Goal: Information Seeking & Learning: Learn about a topic

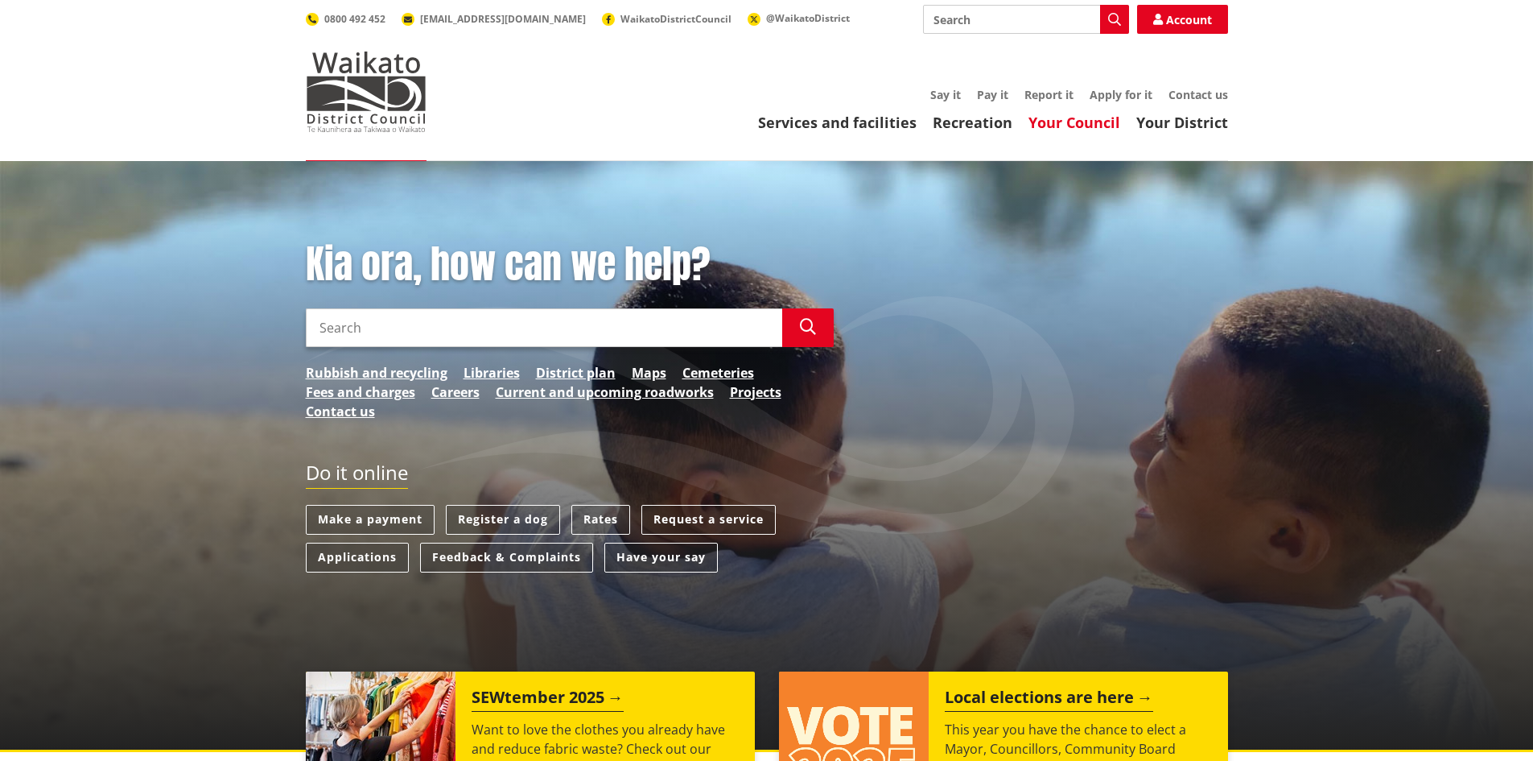
drag, startPoint x: 0, startPoint y: 0, endPoint x: 1076, endPoint y: 122, distance: 1082.9
click at [1076, 122] on link "Your Council" at bounding box center [1075, 122] width 92 height 19
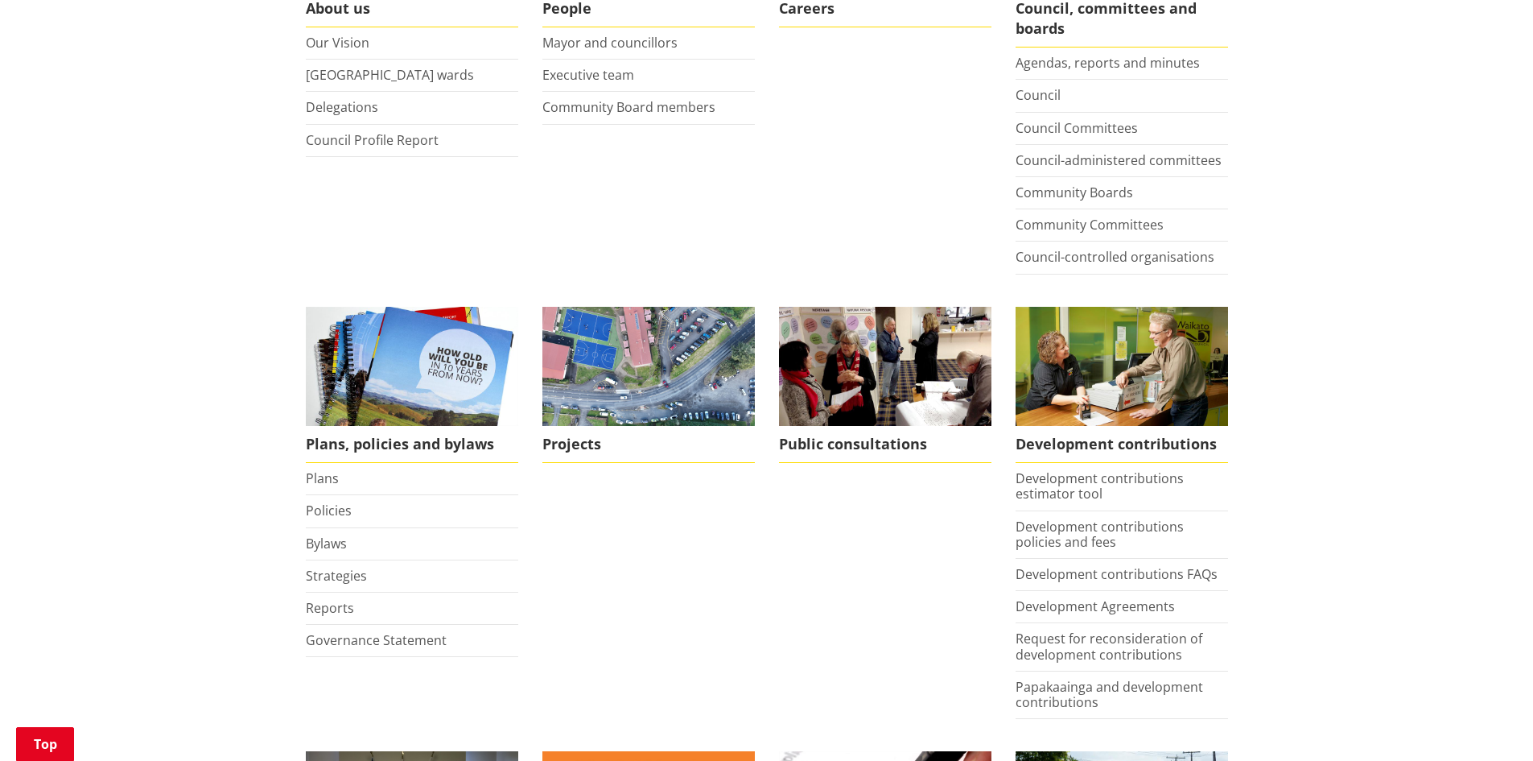
scroll to position [483, 0]
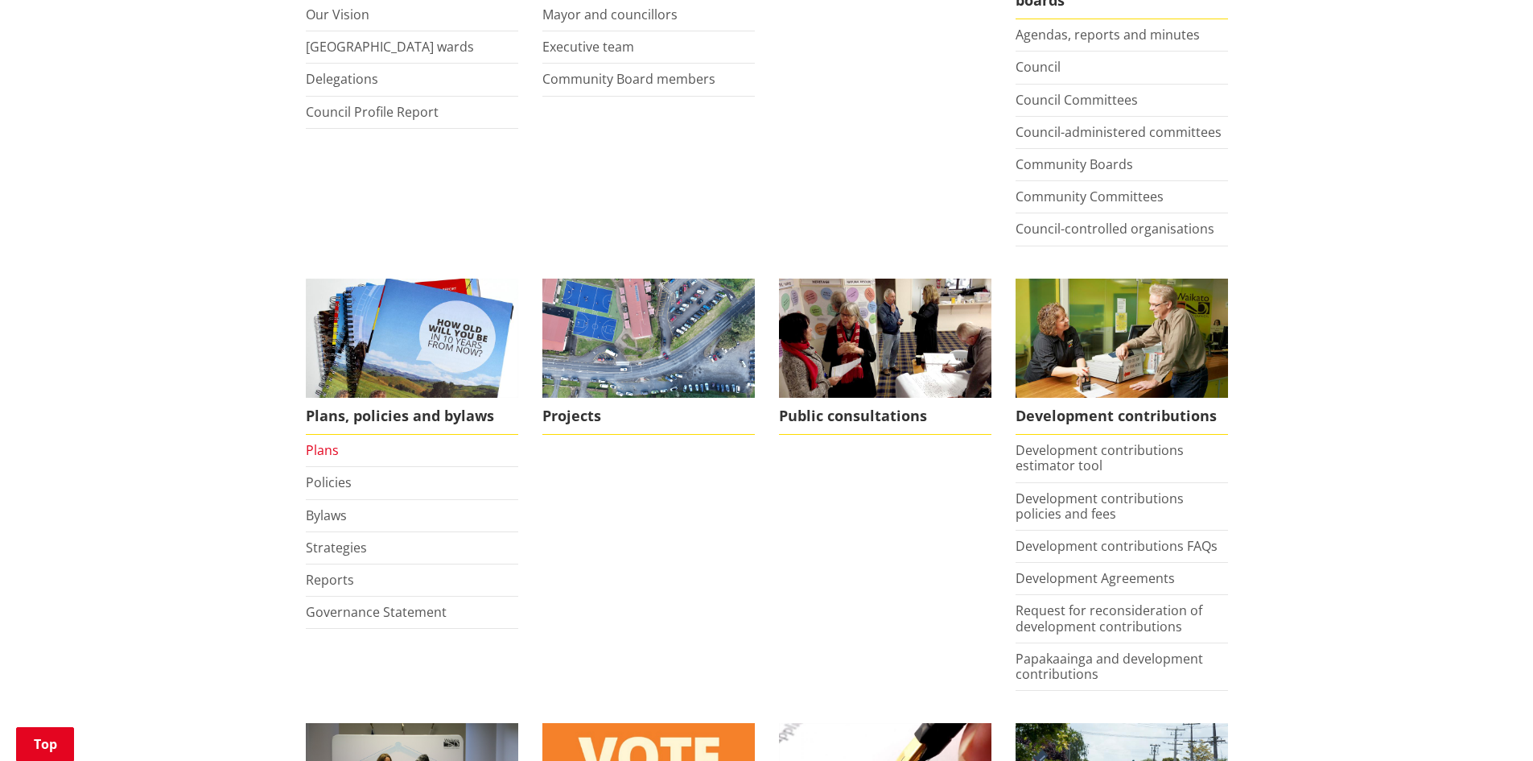
click at [327, 449] on link "Plans" at bounding box center [322, 450] width 33 height 18
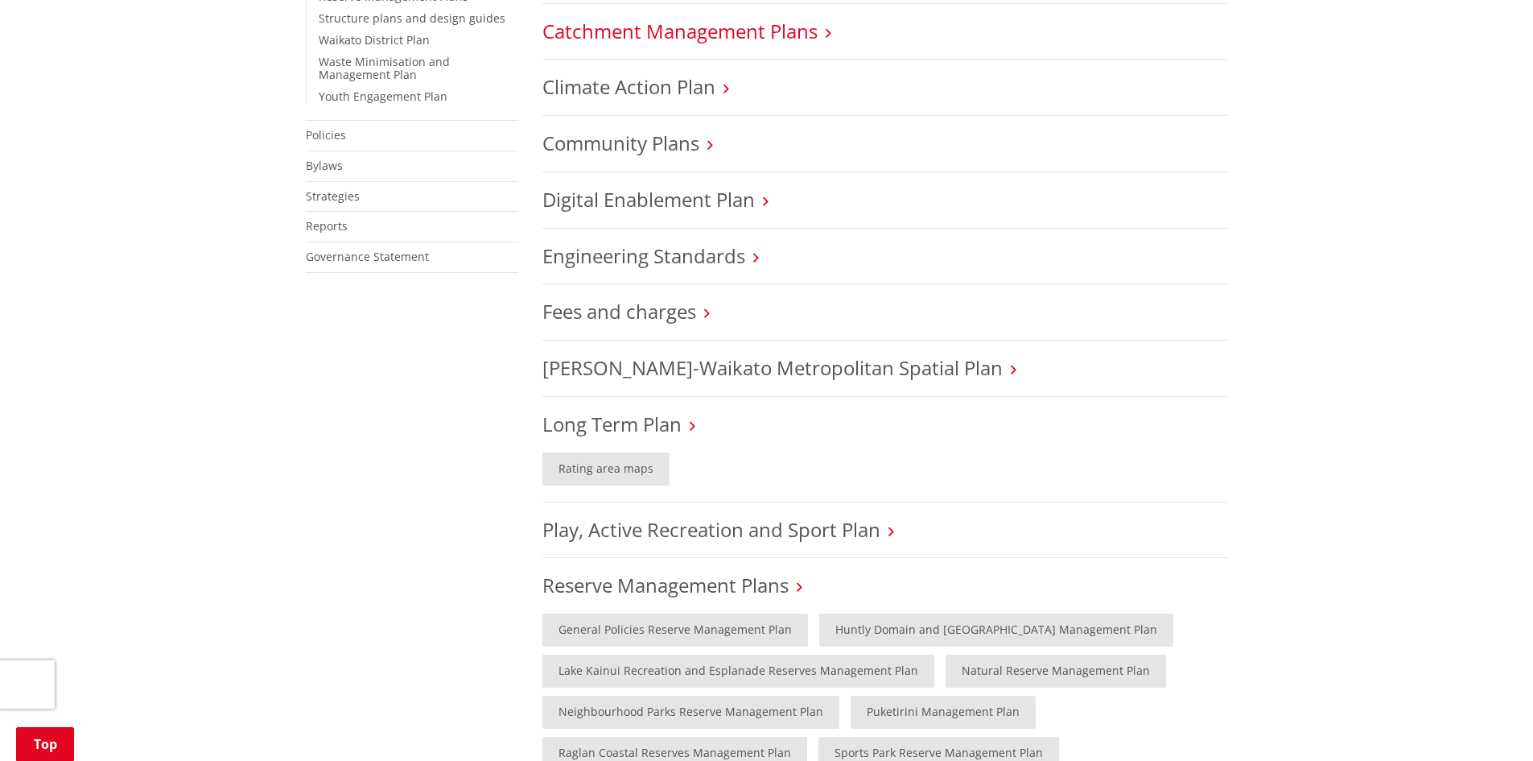
scroll to position [724, 0]
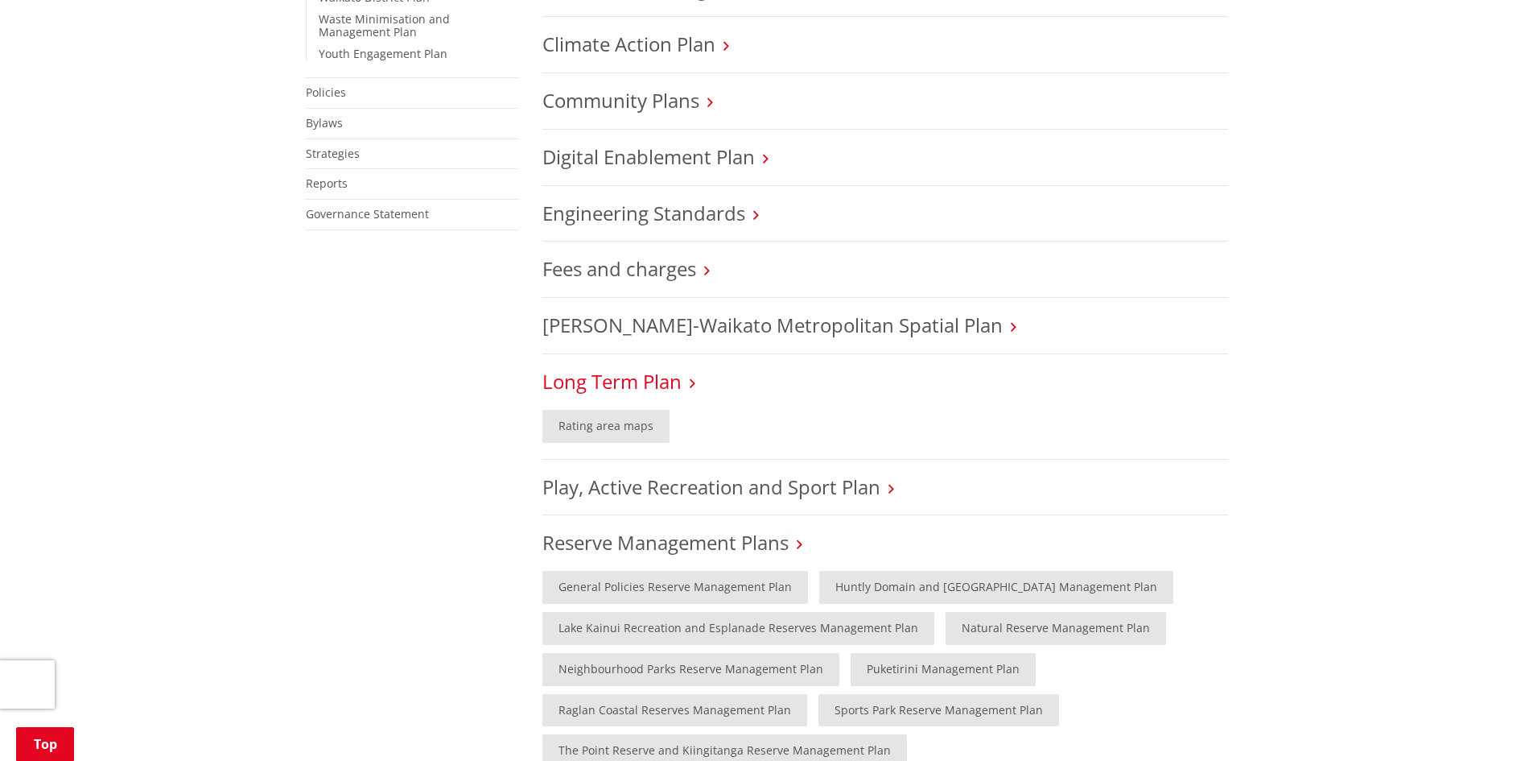
click at [660, 384] on link "Long Term Plan" at bounding box center [611, 381] width 139 height 27
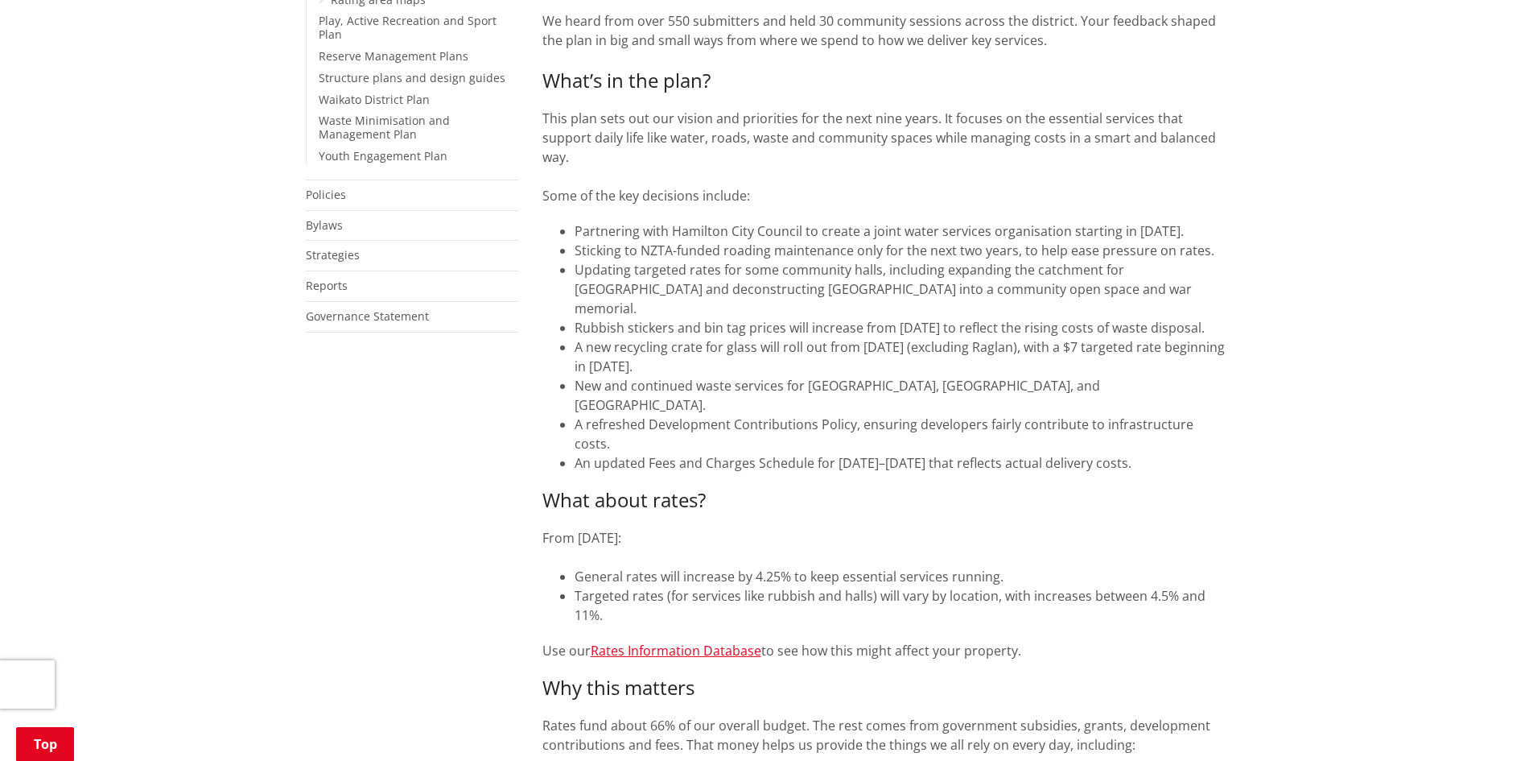
scroll to position [161, 0]
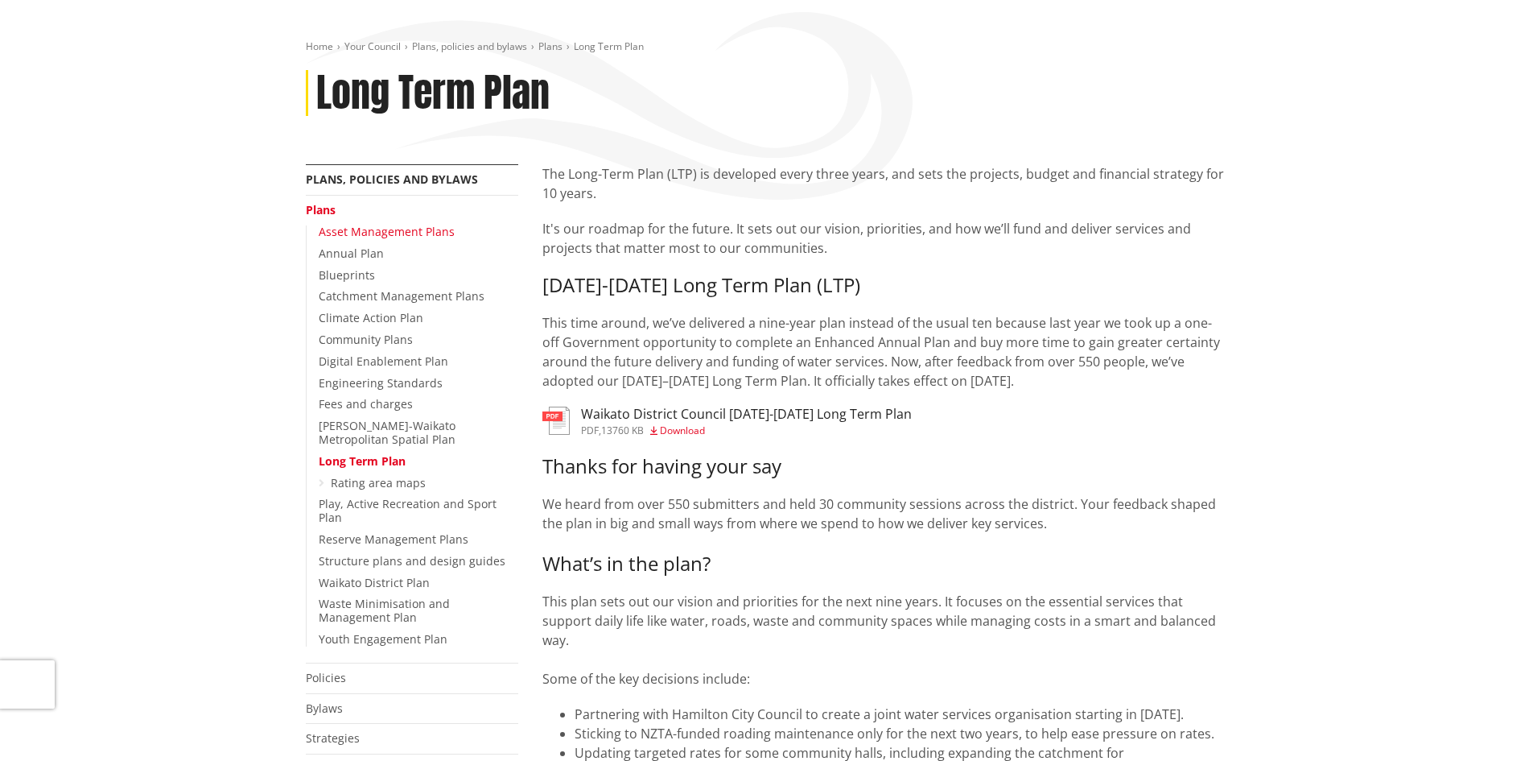
click at [381, 229] on link "Asset Management Plans" at bounding box center [387, 231] width 136 height 15
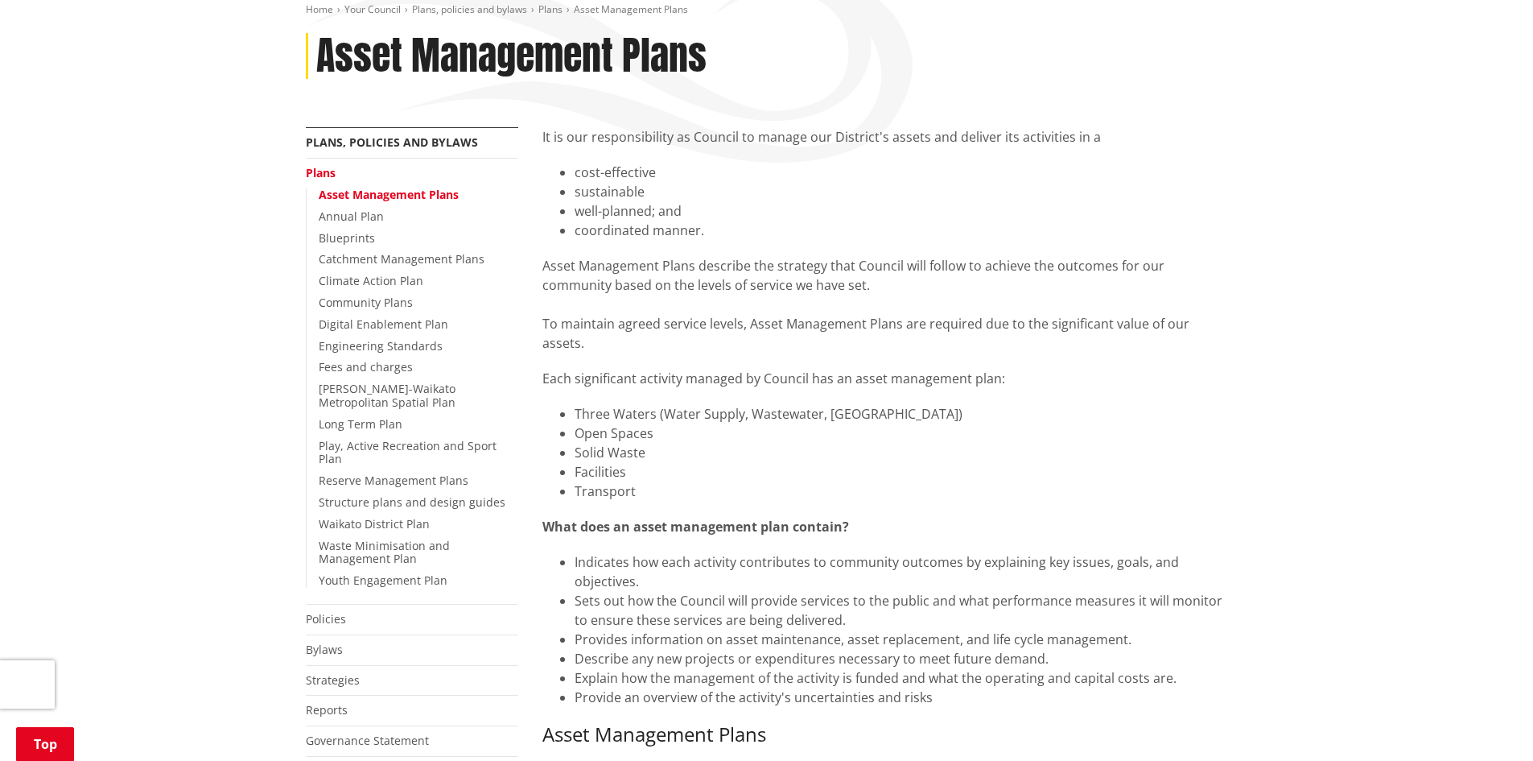
scroll to position [161, 0]
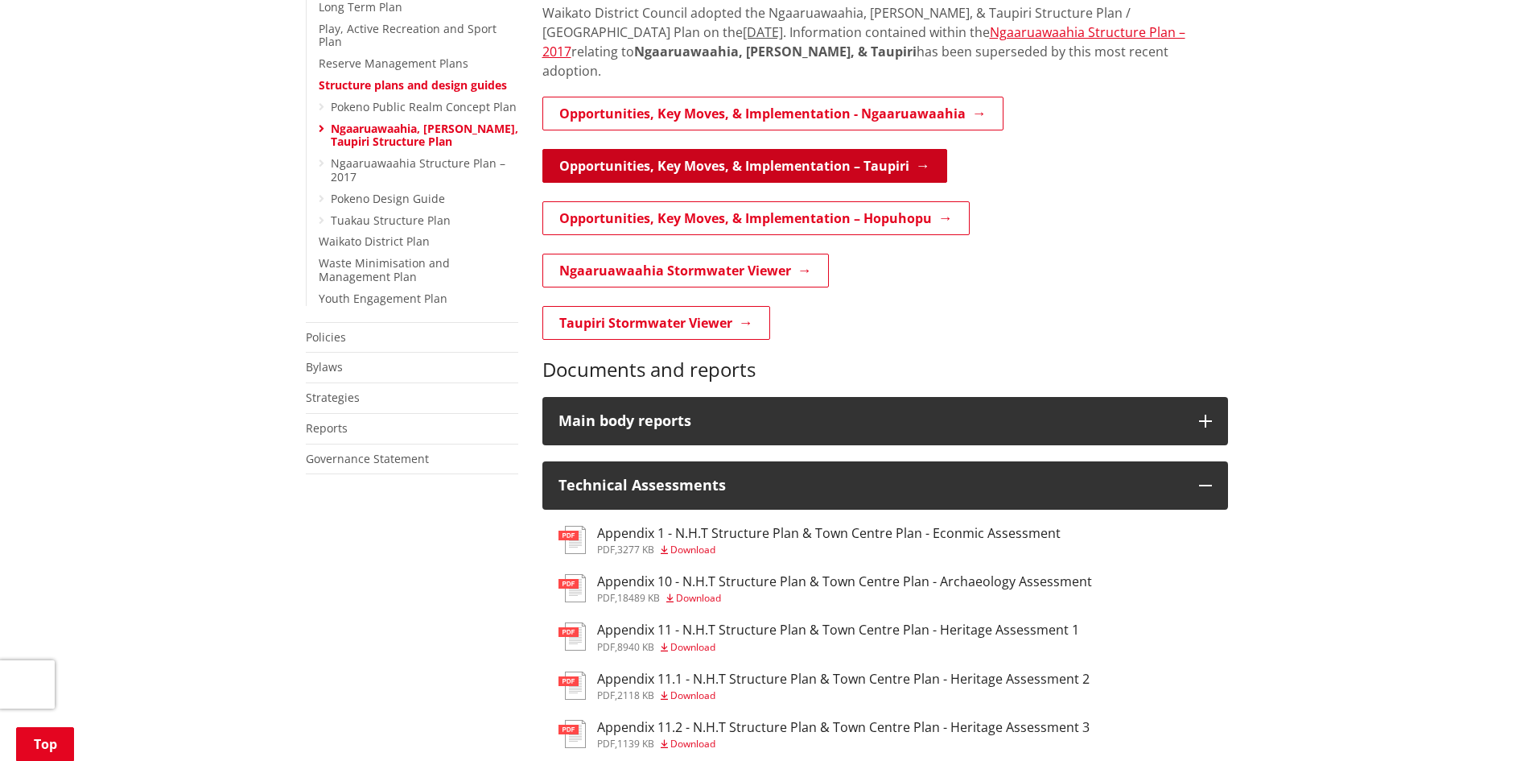
scroll to position [724, 0]
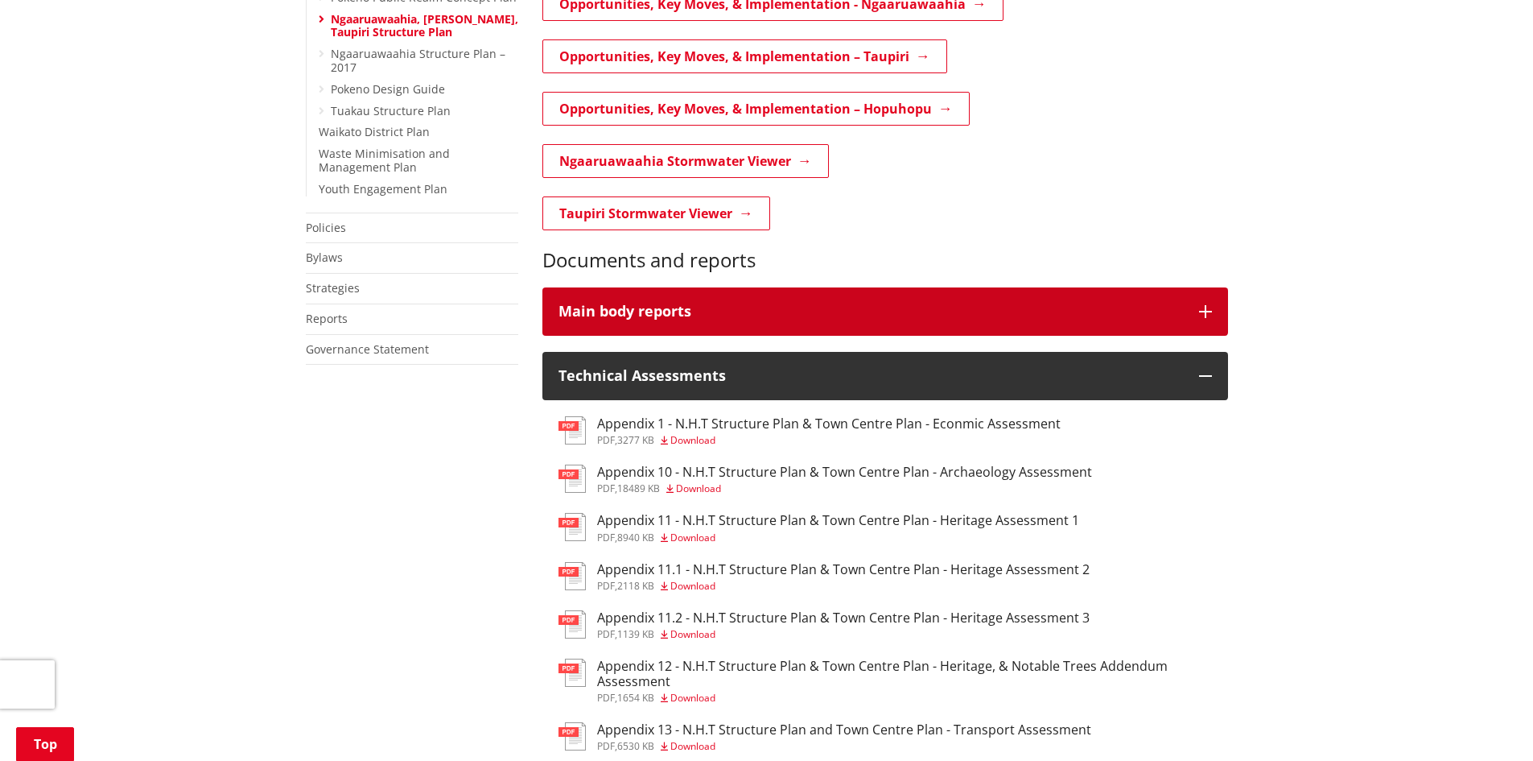
click at [739, 287] on button "Main body reports" at bounding box center [885, 311] width 686 height 48
